Goal: Navigation & Orientation: Find specific page/section

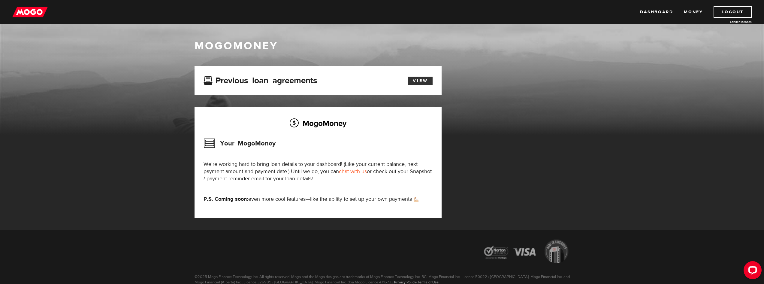
click at [417, 81] on link "View" at bounding box center [420, 81] width 24 height 8
